Goal: Check status

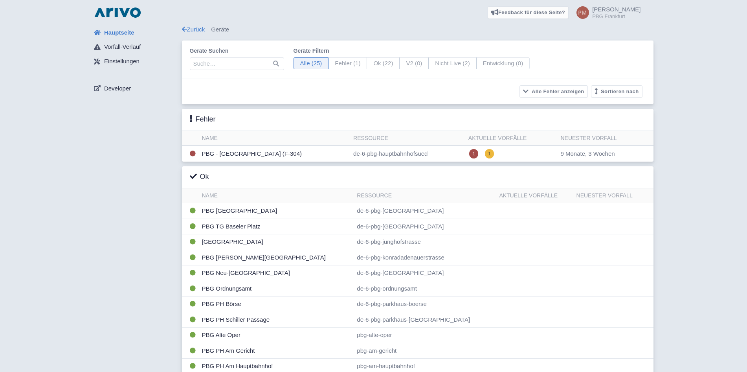
scroll to position [249, 0]
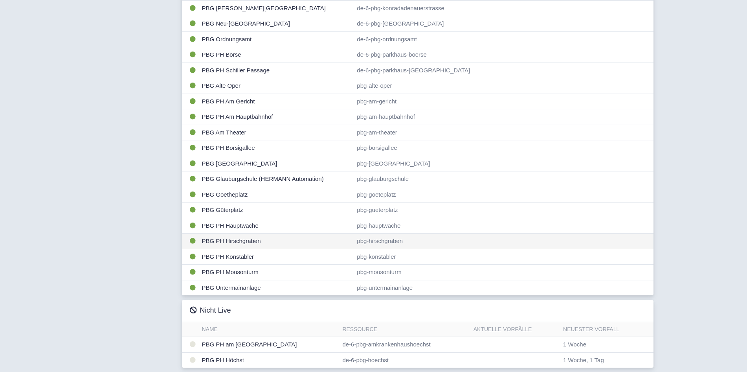
scroll to position [249, 0]
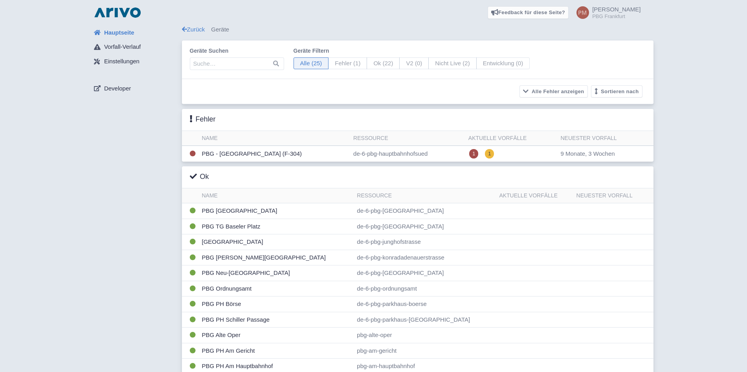
scroll to position [249, 0]
